Goal: Transaction & Acquisition: Purchase product/service

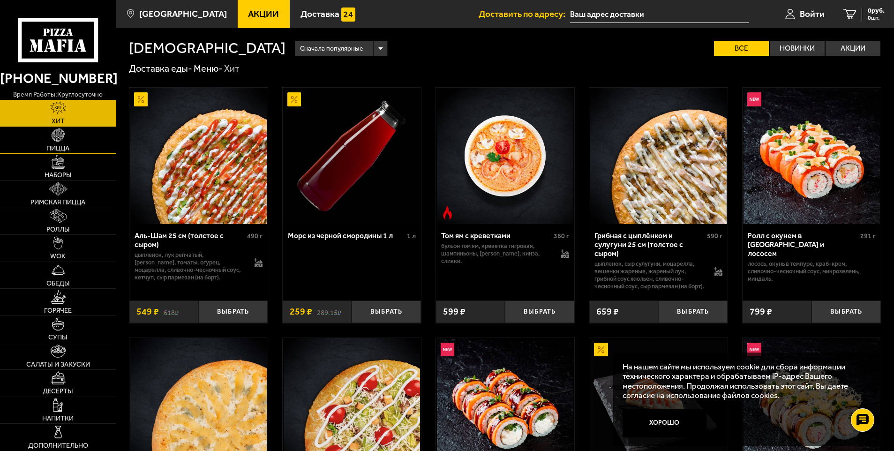
click at [57, 142] on img at bounding box center [58, 134] width 13 height 13
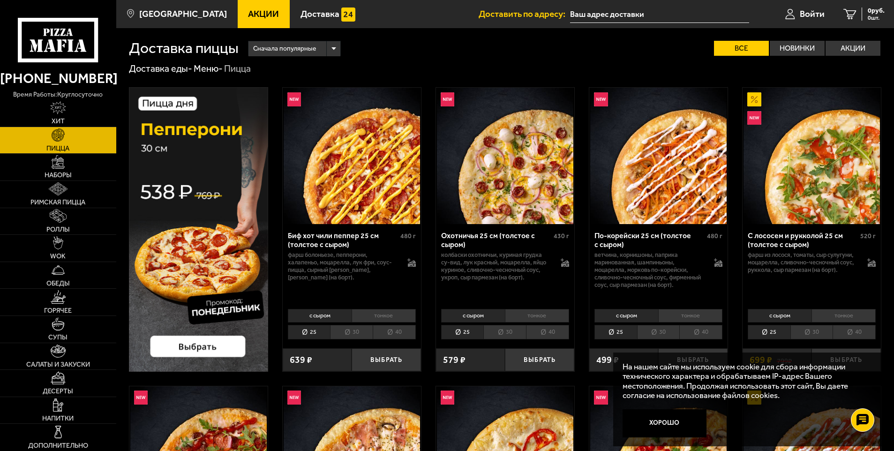
click at [400, 330] on li "40" at bounding box center [394, 332] width 43 height 15
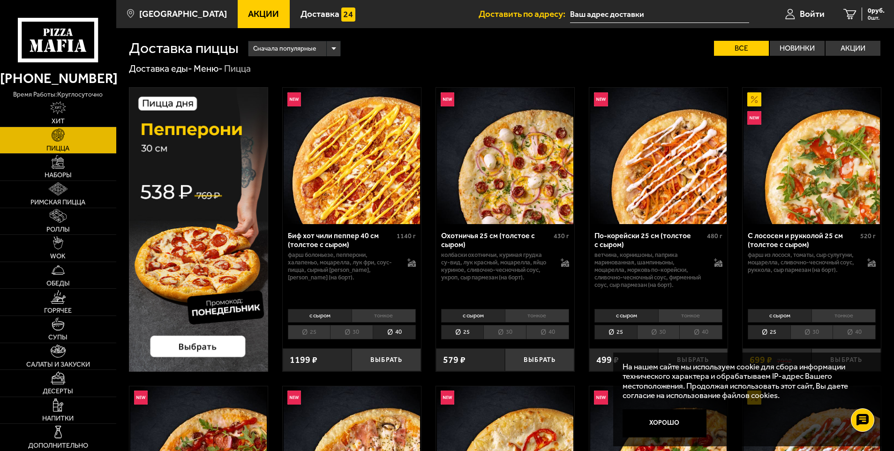
click at [389, 312] on li "тонкое" at bounding box center [384, 315] width 64 height 13
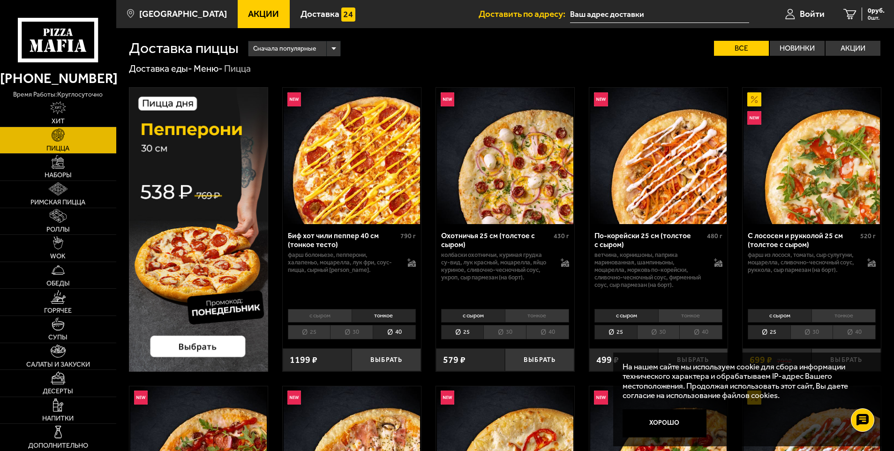
click at [544, 313] on li "тонкое" at bounding box center [537, 315] width 64 height 13
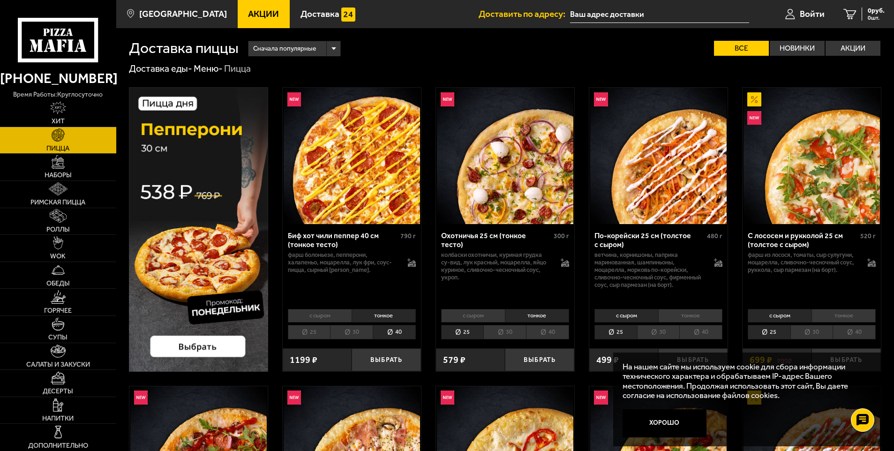
click at [550, 329] on li "40" at bounding box center [547, 332] width 43 height 15
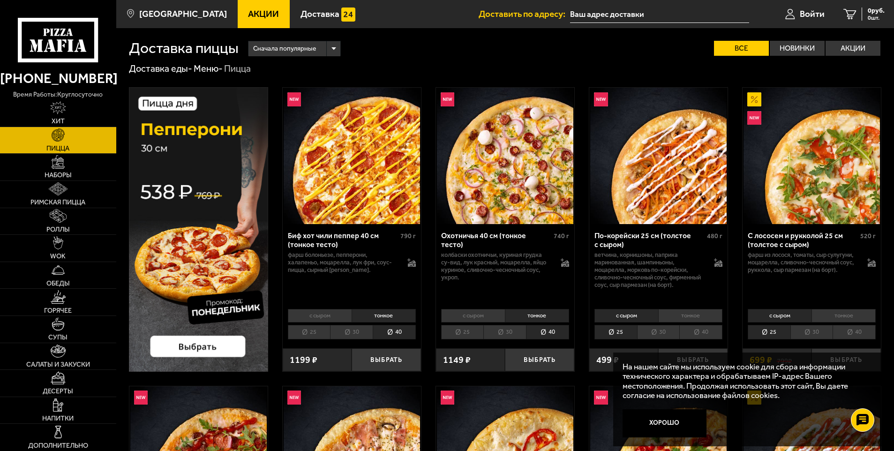
click at [843, 312] on li "тонкое" at bounding box center [844, 315] width 64 height 13
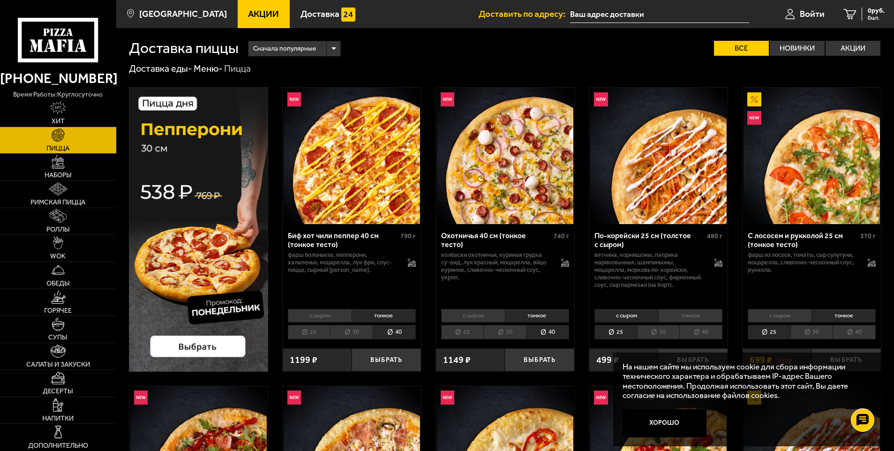
click at [856, 329] on li "40" at bounding box center [854, 332] width 43 height 15
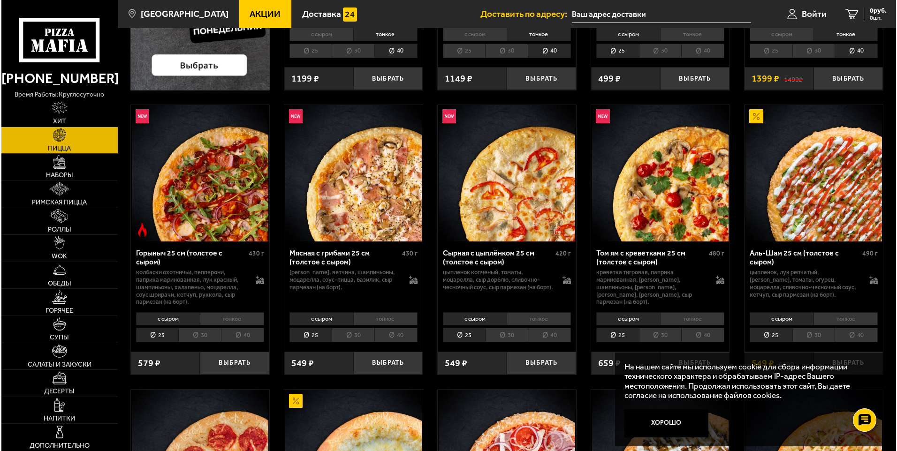
scroll to position [328, 0]
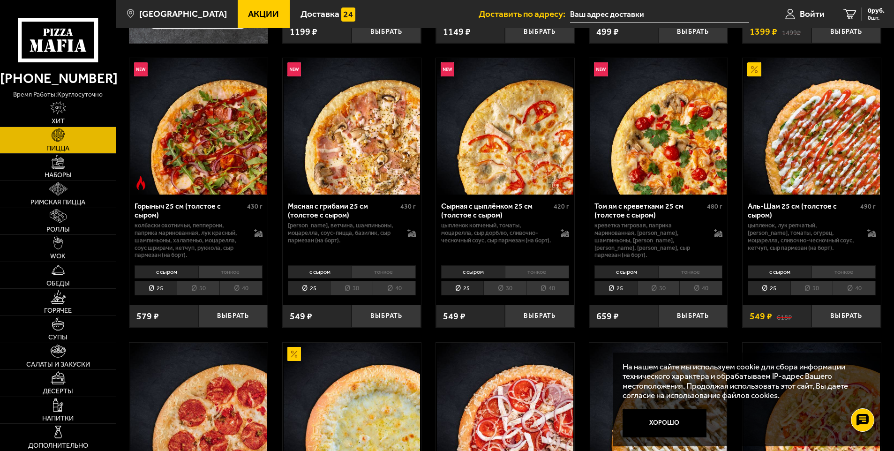
click at [703, 267] on li "тонкое" at bounding box center [690, 271] width 64 height 13
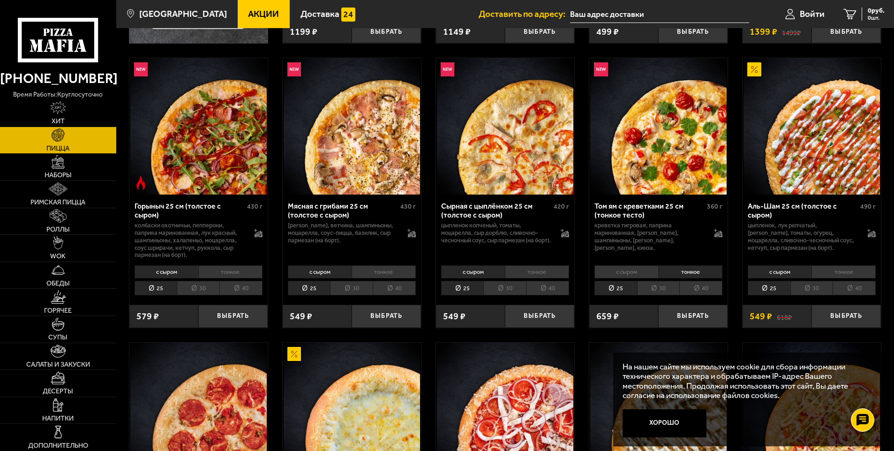
click at [702, 288] on li "40" at bounding box center [700, 288] width 43 height 15
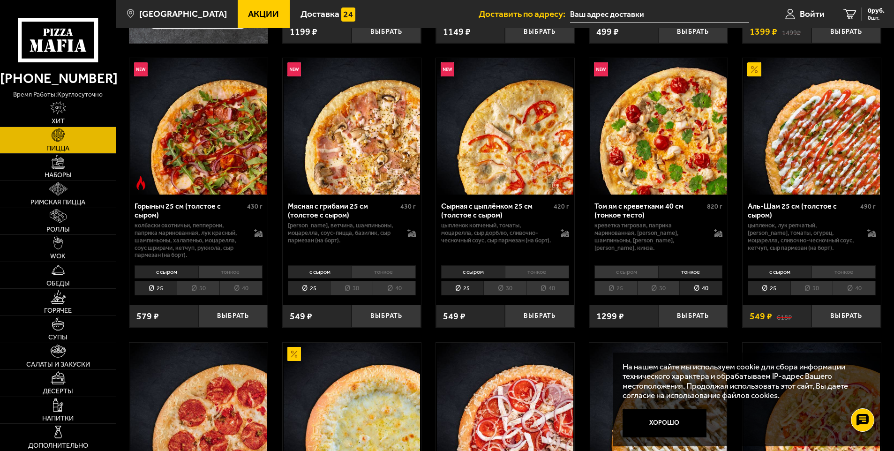
click at [764, 207] on div "Аль-Шам 25 см (толстое с сыром)" at bounding box center [803, 211] width 110 height 18
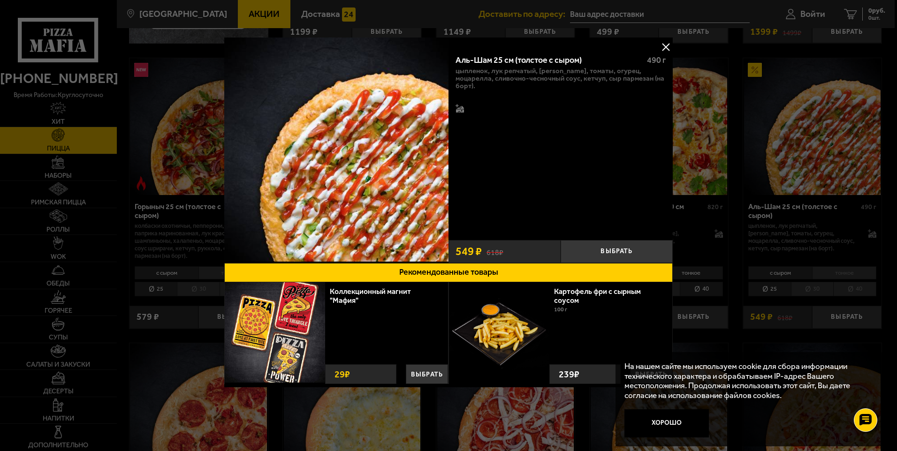
click at [530, 58] on div "Аль-Шам 25 см (толстое с сыром)" at bounding box center [546, 60] width 183 height 10
click at [571, 58] on div "Аль-Шам 25 см (толстое с сыром)" at bounding box center [546, 60] width 183 height 10
click at [549, 56] on div "Аль-Шам 25 см (толстое с сыром)" at bounding box center [546, 60] width 183 height 10
drag, startPoint x: 549, startPoint y: 56, endPoint x: 483, endPoint y: 75, distance: 68.3
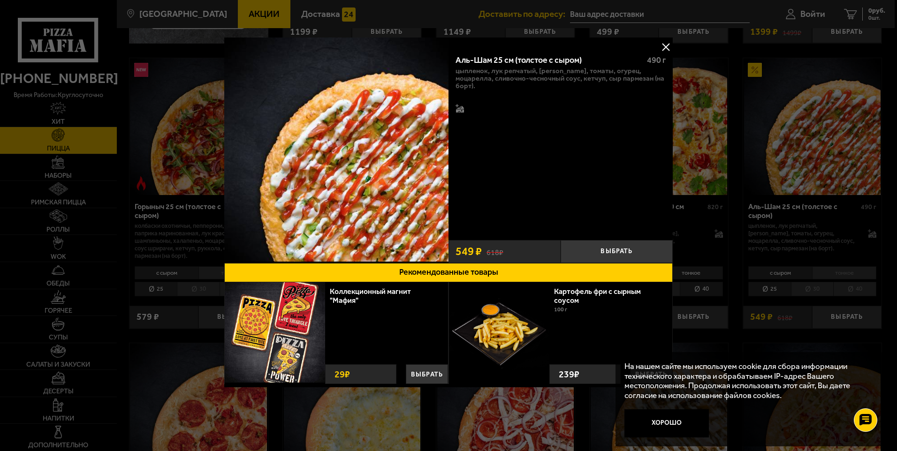
click at [483, 75] on p "цыпленок, лук репчатый, [PERSON_NAME], томаты, огурец, моцарелла, сливочно-чесн…" at bounding box center [560, 79] width 210 height 23
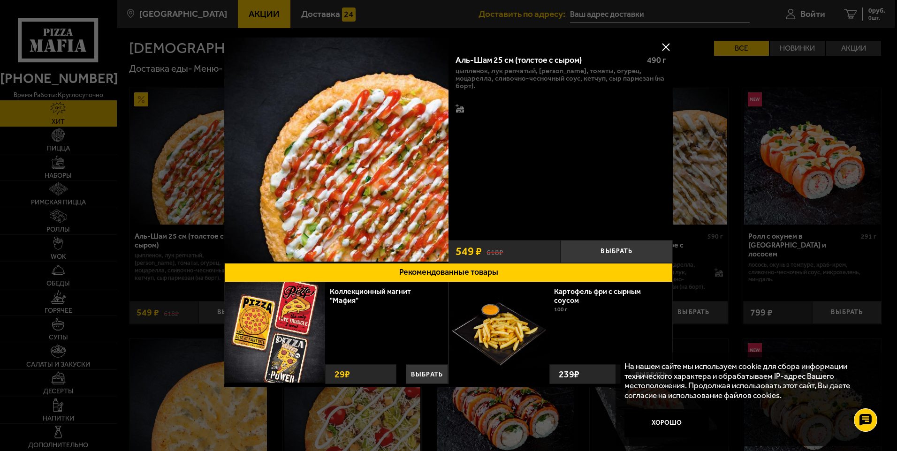
click at [665, 47] on button at bounding box center [665, 47] width 14 height 14
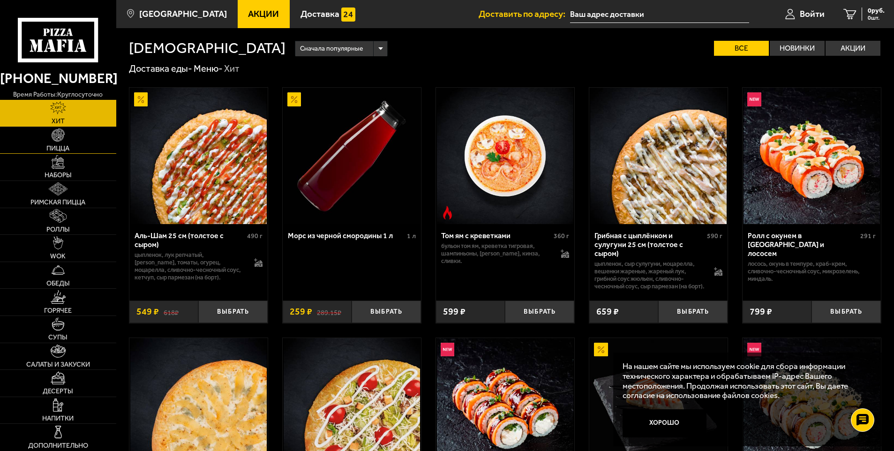
click at [57, 145] on span "Пицца" at bounding box center [57, 148] width 23 height 7
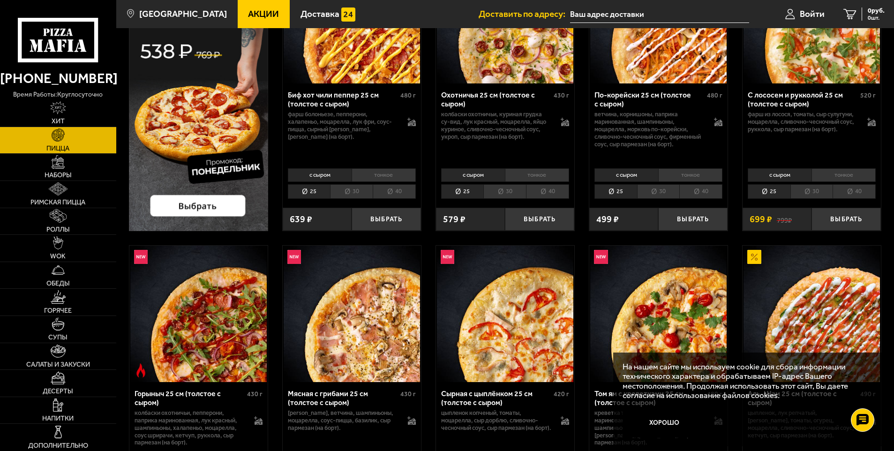
scroll to position [281, 0]
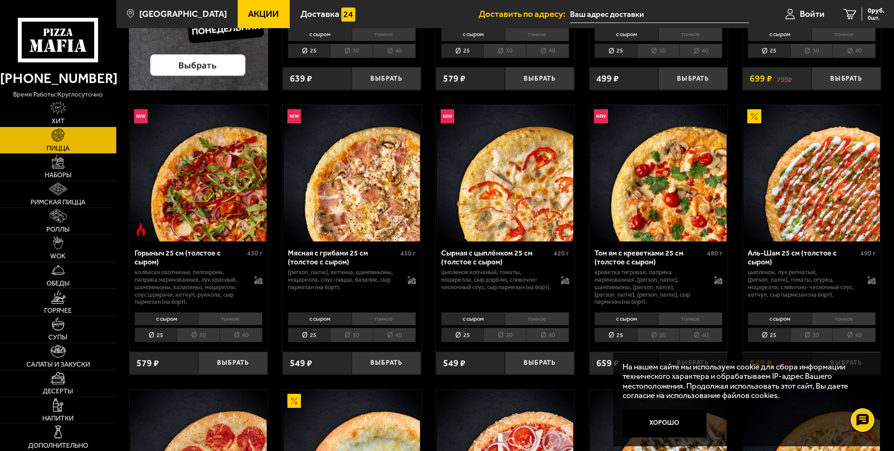
click at [851, 317] on li "тонкое" at bounding box center [844, 318] width 64 height 13
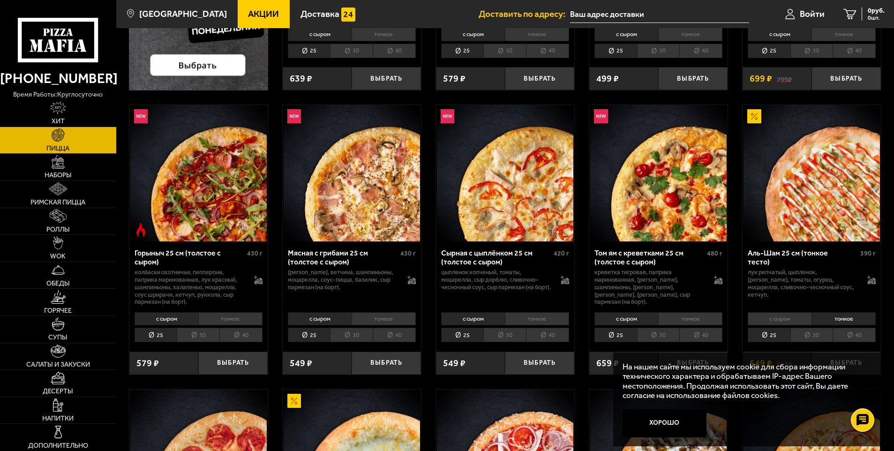
click at [854, 334] on li "40" at bounding box center [854, 335] width 43 height 15
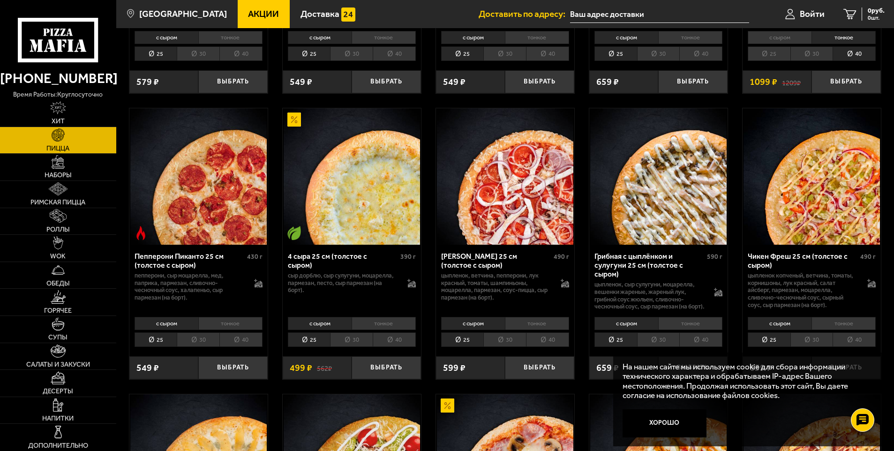
scroll to position [610, 0]
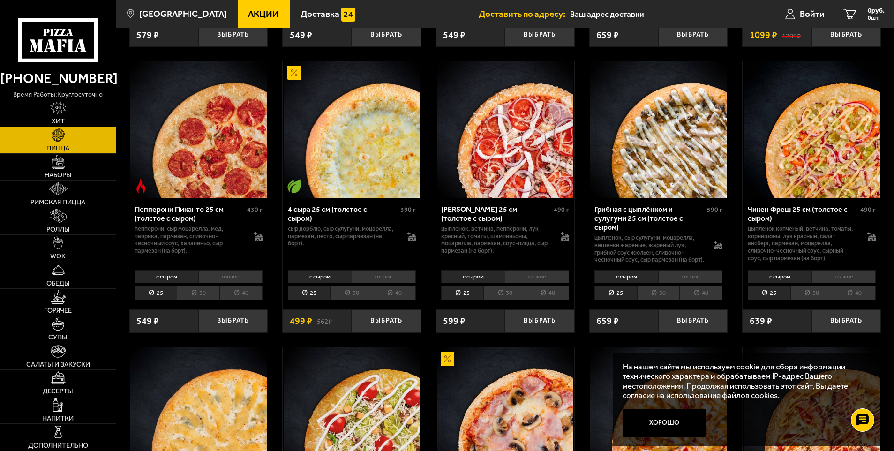
click at [393, 283] on li "тонкое" at bounding box center [384, 276] width 64 height 13
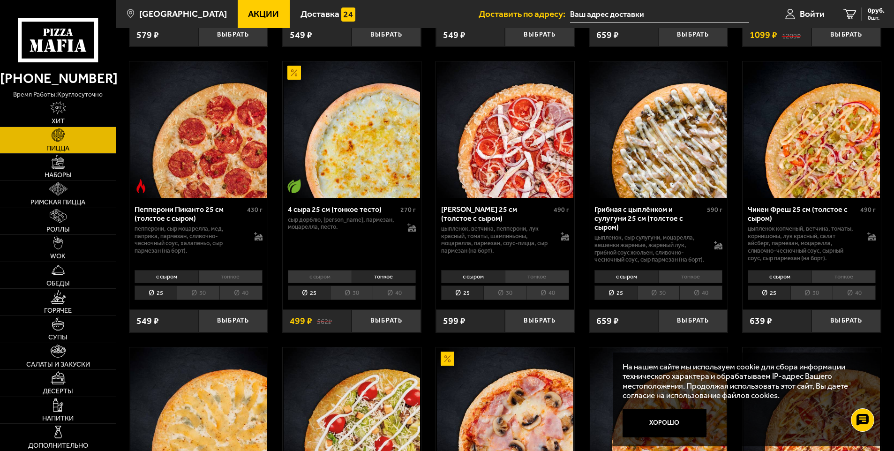
click at [399, 300] on li "40" at bounding box center [394, 293] width 43 height 15
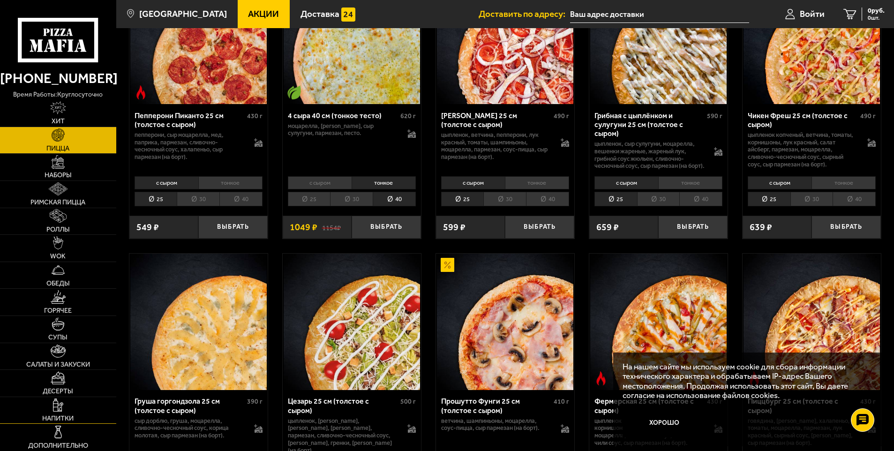
scroll to position [797, 0]
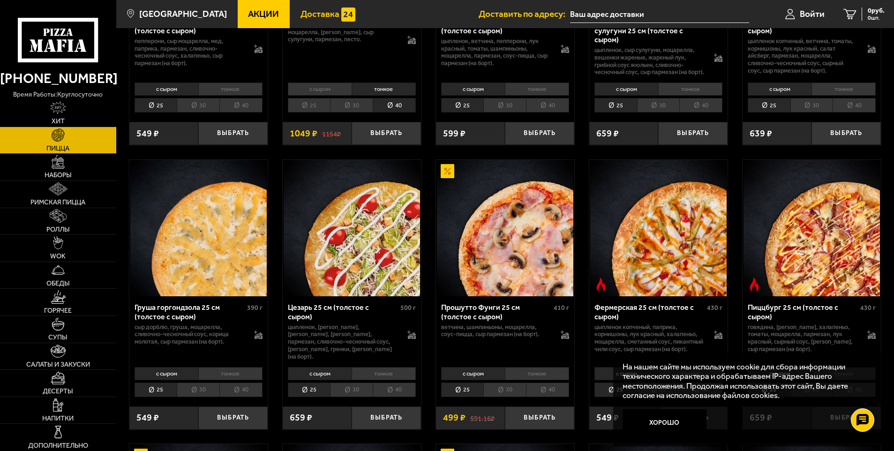
click at [309, 9] on span "Доставка" at bounding box center [320, 13] width 39 height 9
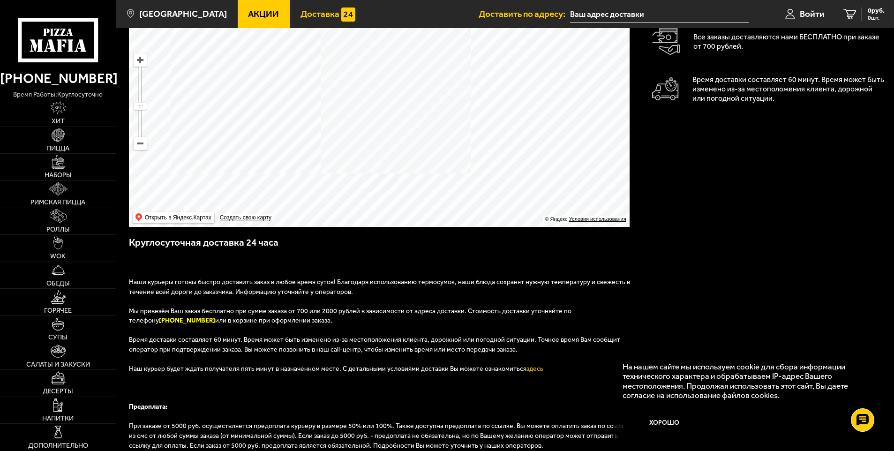
scroll to position [141, 0]
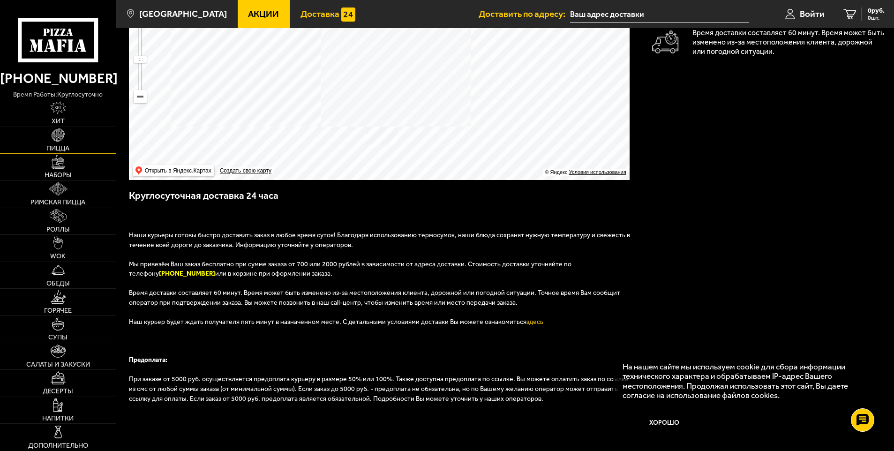
click at [60, 145] on span "Пицца" at bounding box center [57, 148] width 23 height 7
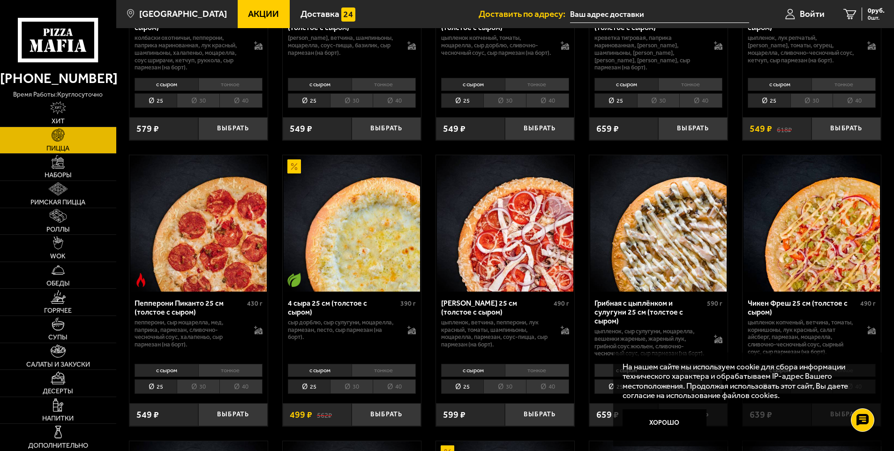
scroll to position [563, 0]
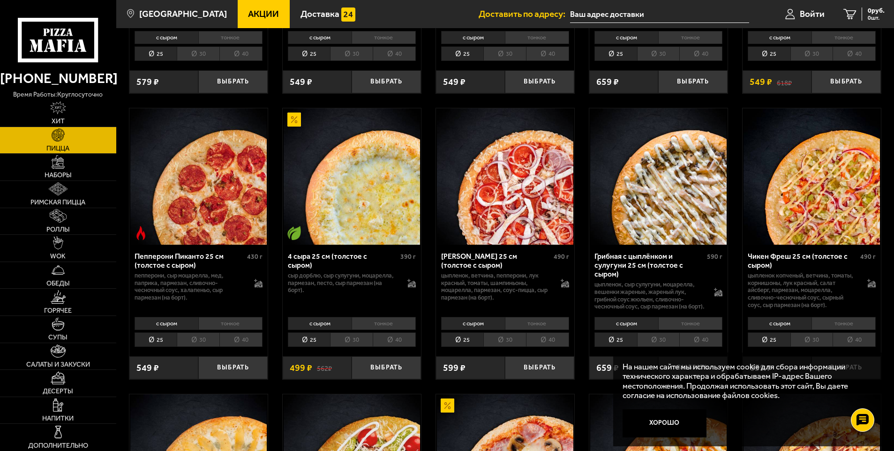
click at [395, 330] on li "тонкое" at bounding box center [384, 323] width 64 height 13
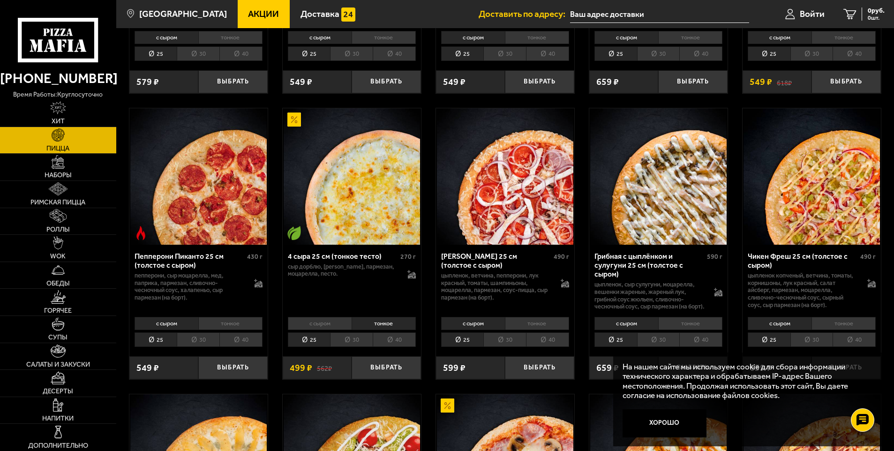
click at [398, 346] on li "40" at bounding box center [394, 339] width 43 height 15
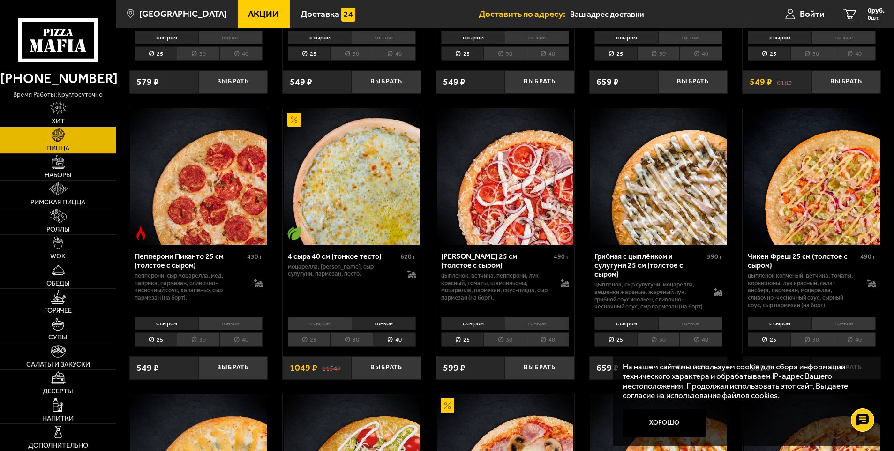
click at [248, 9] on span "Акции" at bounding box center [263, 13] width 31 height 9
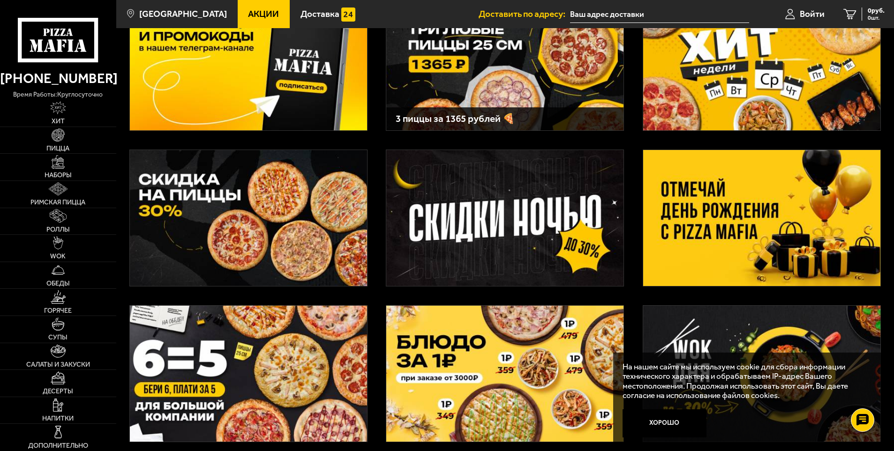
scroll to position [141, 0]
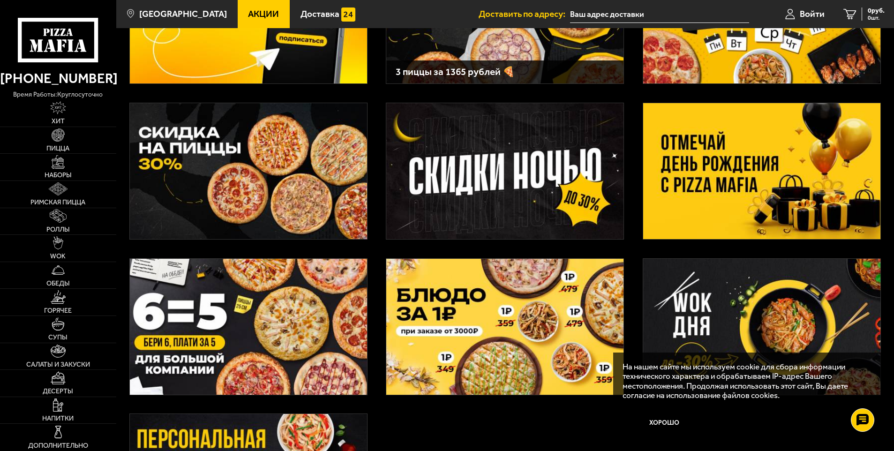
click at [198, 341] on img at bounding box center [248, 327] width 237 height 136
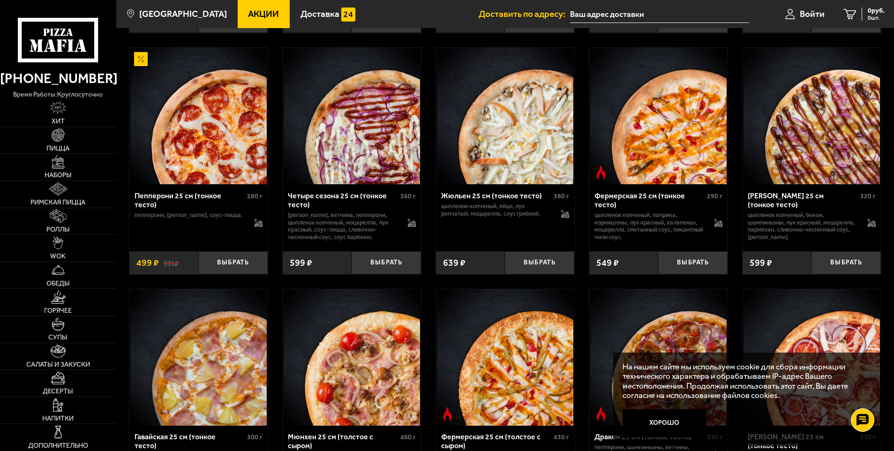
scroll to position [938, 0]
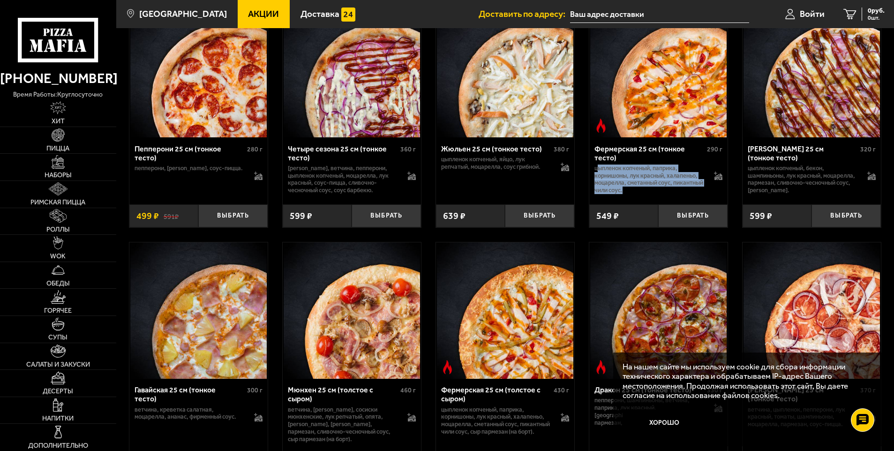
drag, startPoint x: 596, startPoint y: 174, endPoint x: 697, endPoint y: 198, distance: 103.0
click at [697, 195] on p "цыпленок копченый, паприка, корнишоны, лук красный, халапеньо, моцарелла, смета…" at bounding box center [650, 180] width 111 height 30
click at [569, 259] on img at bounding box center [505, 310] width 136 height 136
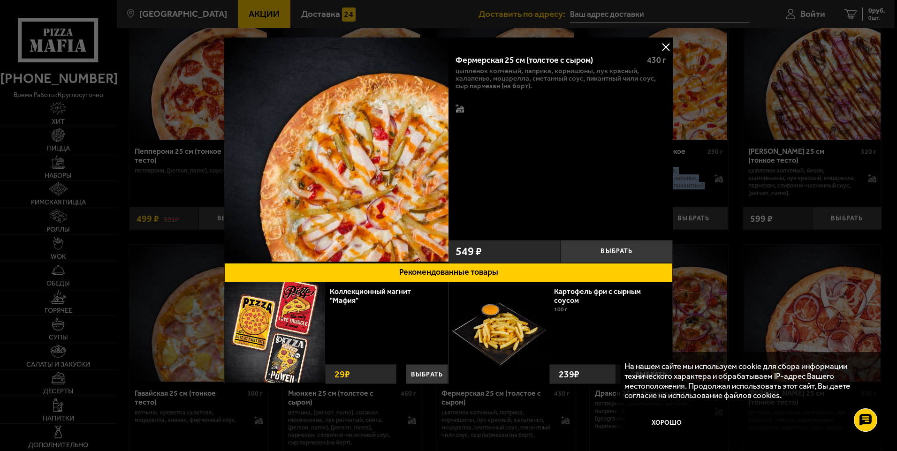
click at [665, 45] on button at bounding box center [665, 47] width 14 height 14
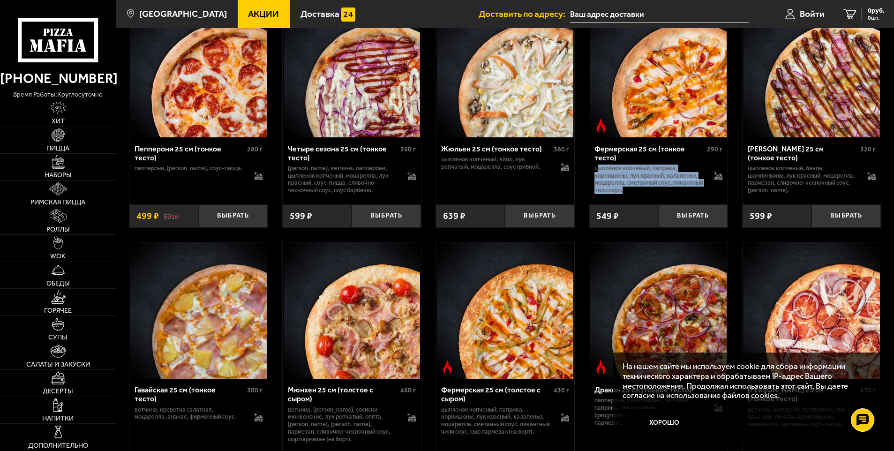
click at [248, 10] on span "Акции" at bounding box center [263, 13] width 31 height 9
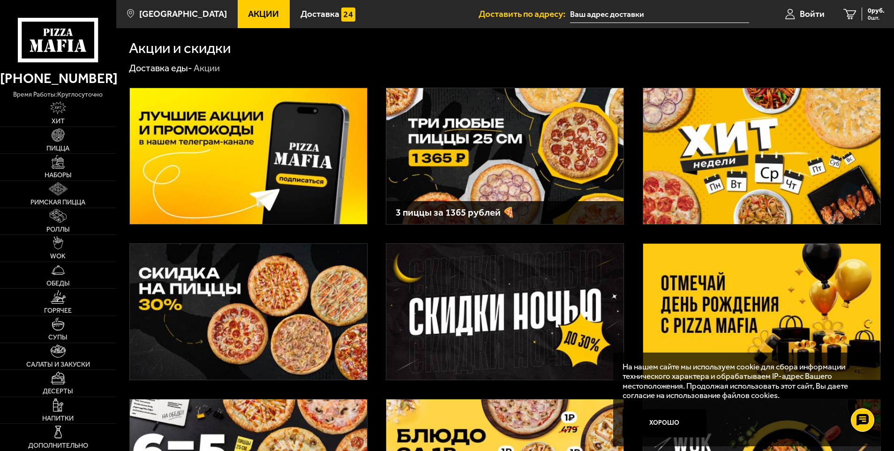
click at [743, 304] on img at bounding box center [761, 312] width 237 height 136
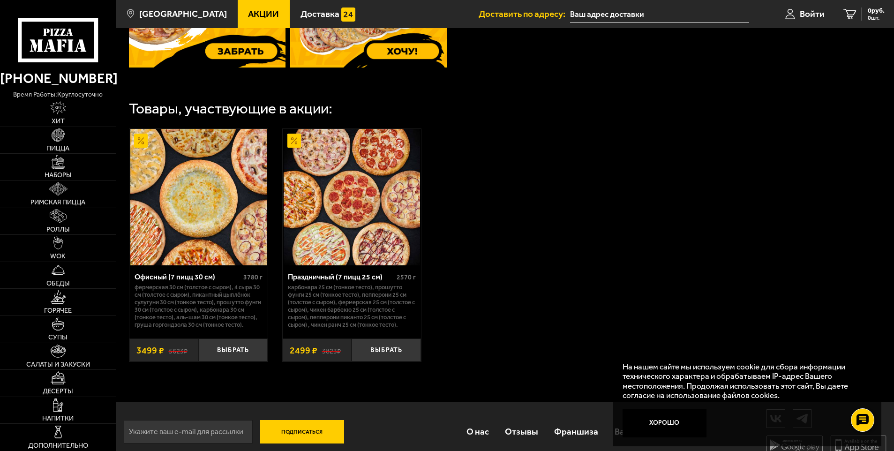
scroll to position [491, 0]
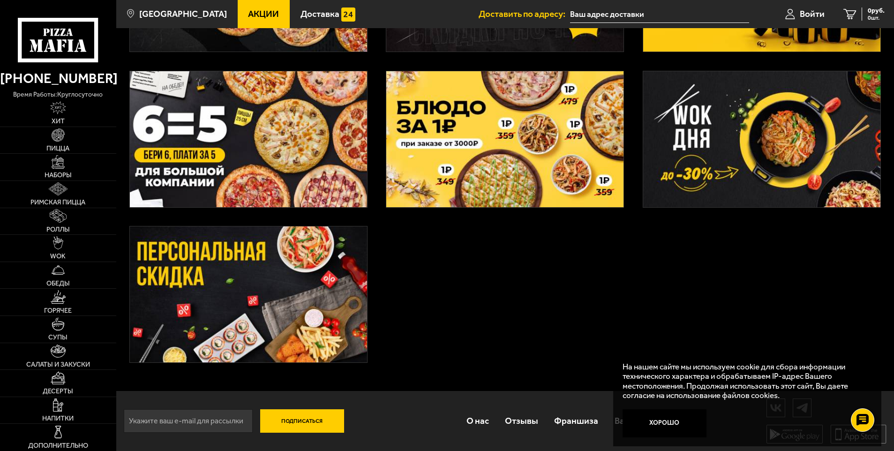
scroll to position [331, 0]
click at [481, 138] on img at bounding box center [504, 139] width 237 height 136
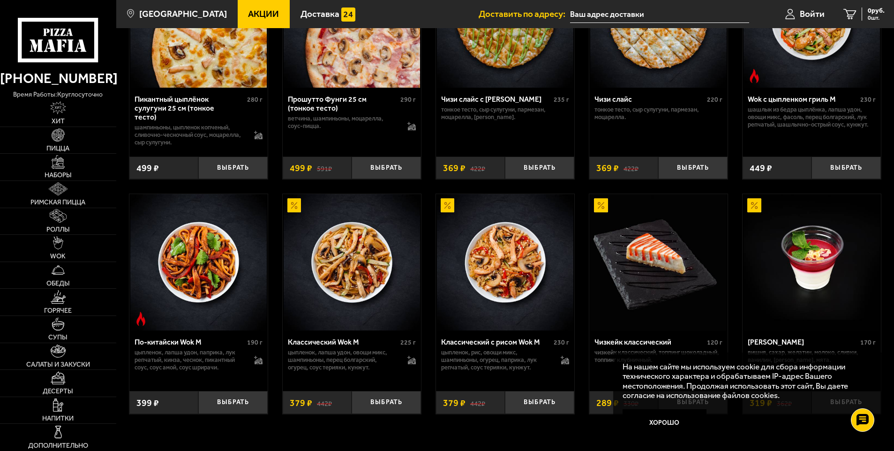
scroll to position [532, 0]
